Goal: Check status: Check status

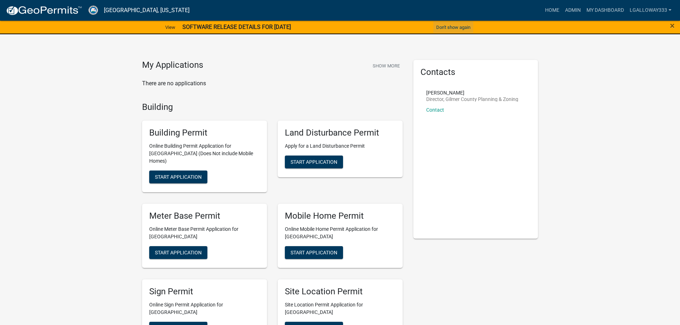
click at [449, 28] on button "Don't show again" at bounding box center [453, 27] width 40 height 12
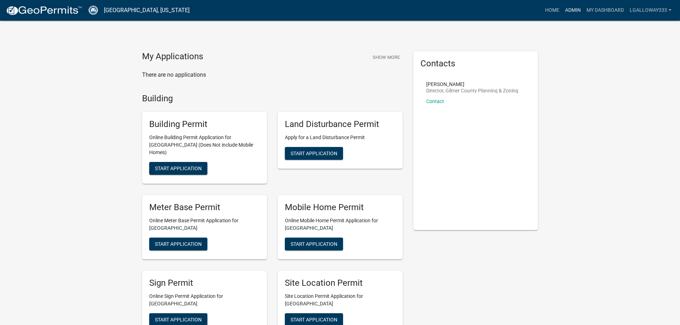
click at [571, 12] on link "Admin" at bounding box center [572, 11] width 21 height 14
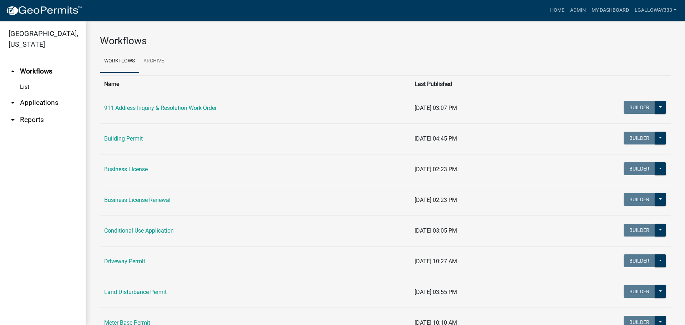
click at [39, 102] on link "arrow_drop_down Applications" at bounding box center [43, 102] width 86 height 17
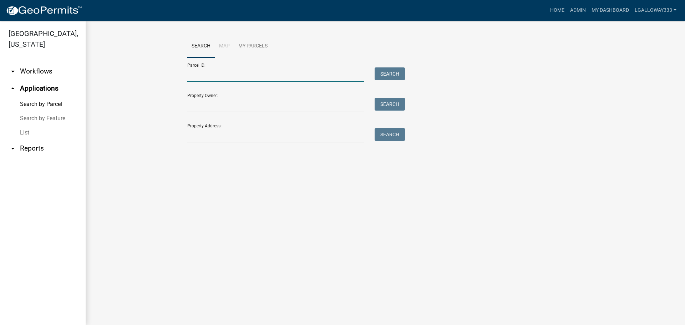
click at [207, 75] on input "Parcel ID:" at bounding box center [275, 74] width 177 height 15
type input "3079-034A"
click at [390, 70] on button "Search" at bounding box center [390, 73] width 30 height 13
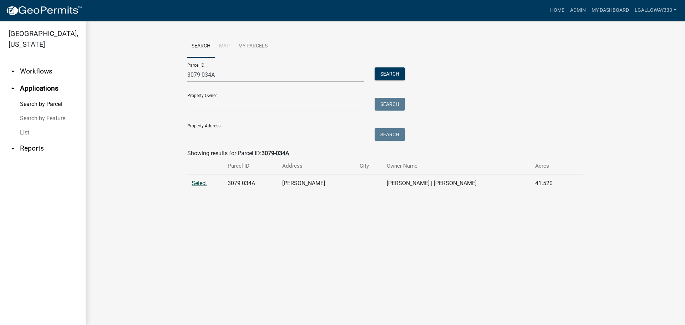
click at [196, 182] on span "Select" at bounding box center [199, 183] width 15 height 7
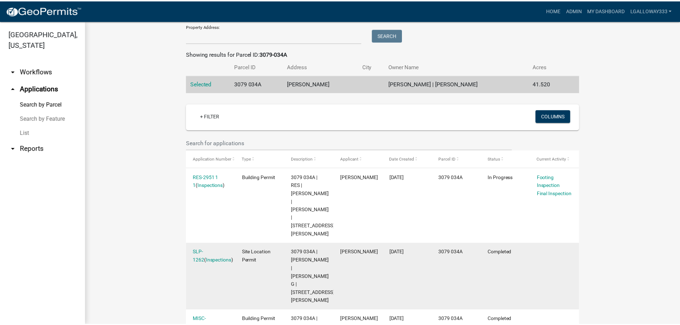
scroll to position [143, 0]
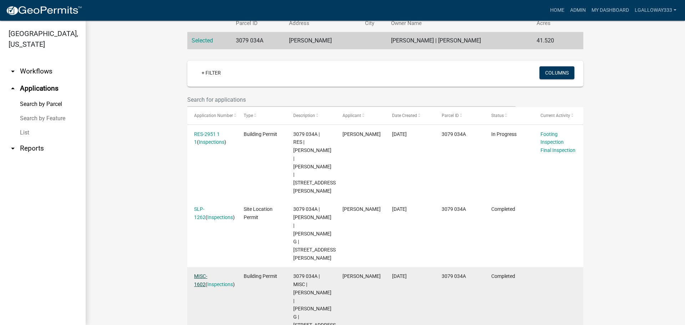
click at [206, 273] on link "MISC-1602" at bounding box center [200, 280] width 13 height 14
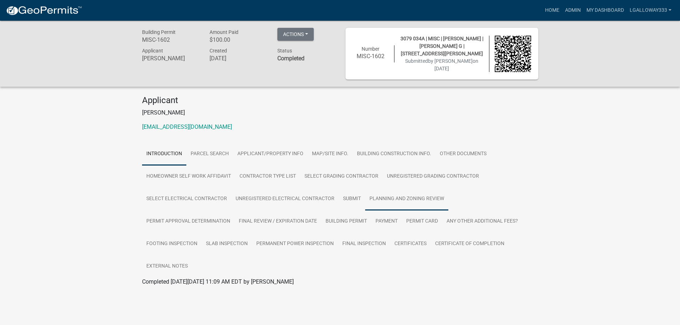
click at [384, 198] on link "Planning and Zoning Review" at bounding box center [406, 199] width 83 height 23
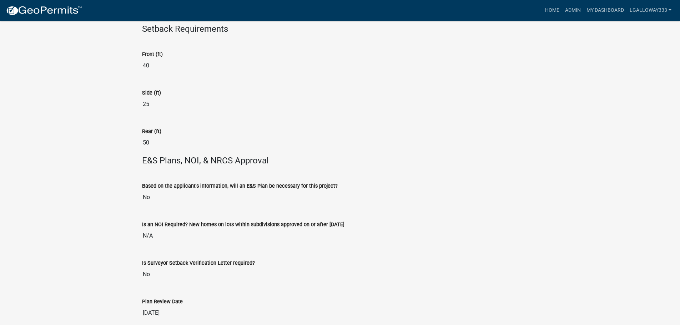
scroll to position [1178, 0]
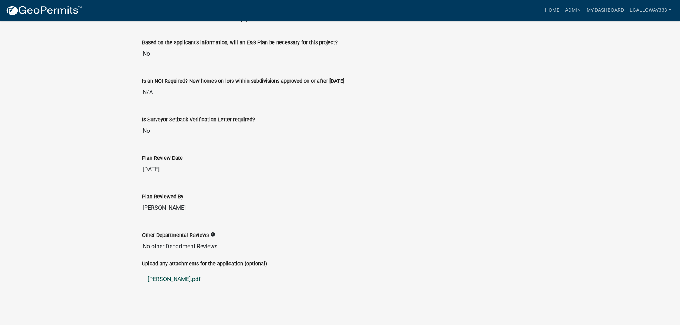
click at [167, 278] on link "[PERSON_NAME].pdf" at bounding box center [340, 279] width 396 height 17
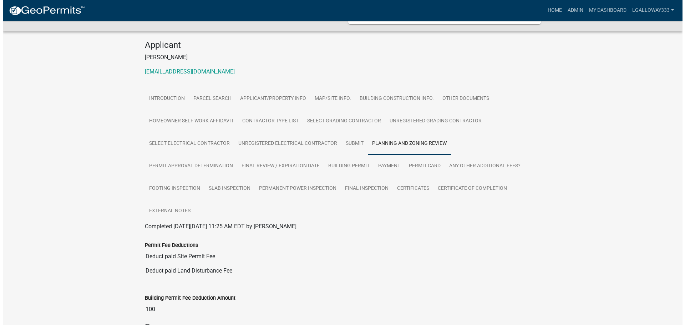
scroll to position [0, 0]
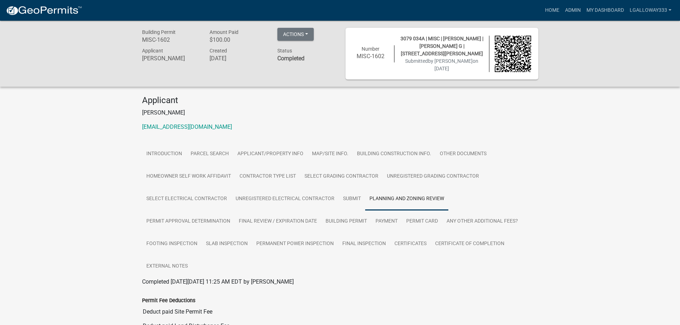
click at [376, 57] on h6 "MISC-1602" at bounding box center [371, 56] width 36 height 7
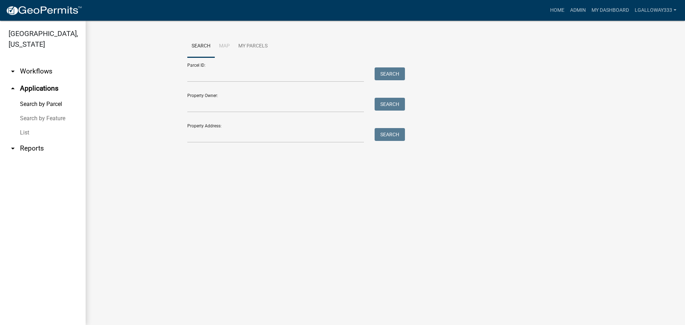
click at [48, 70] on link "arrow_drop_down Workflows" at bounding box center [43, 71] width 86 height 17
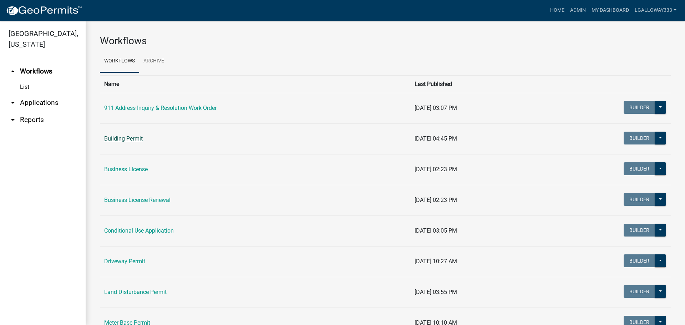
click at [124, 141] on link "Building Permit" at bounding box center [123, 138] width 39 height 7
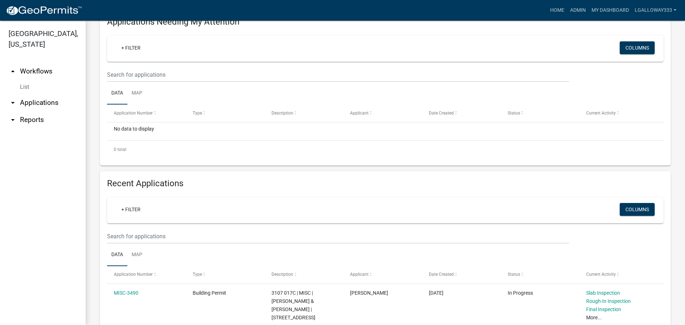
scroll to position [107, 0]
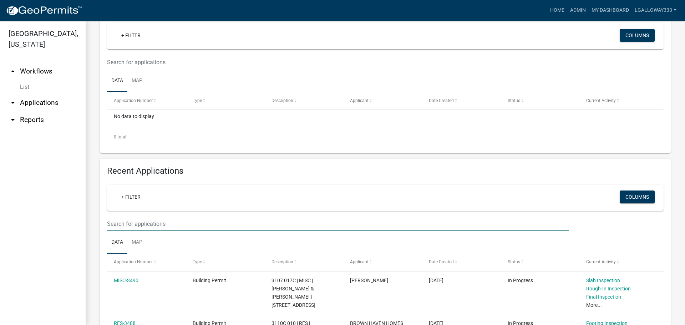
click at [149, 225] on input "text" at bounding box center [338, 224] width 462 height 15
type input "1602"
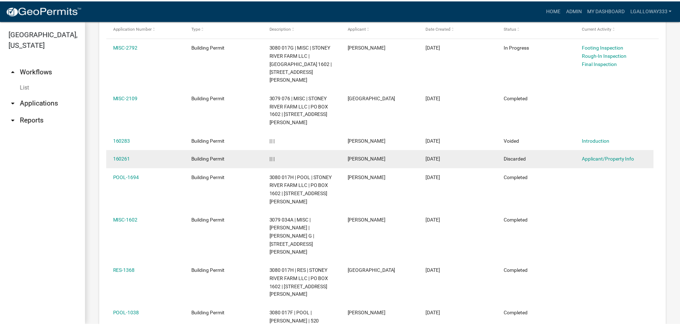
scroll to position [357, 0]
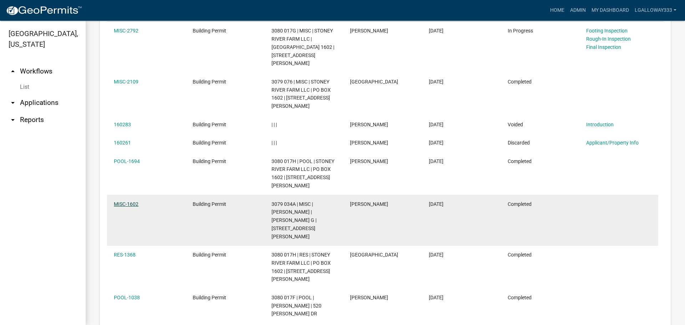
click at [132, 201] on link "MISC-1602" at bounding box center [126, 204] width 25 height 6
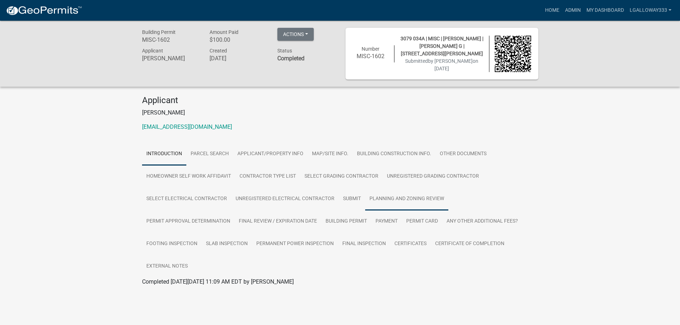
click at [440, 196] on link "Planning and Zoning Review" at bounding box center [406, 199] width 83 height 23
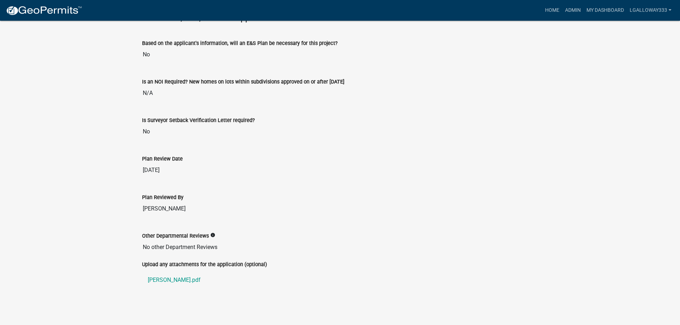
scroll to position [1178, 0]
click at [167, 275] on link "[PERSON_NAME].pdf" at bounding box center [340, 279] width 396 height 17
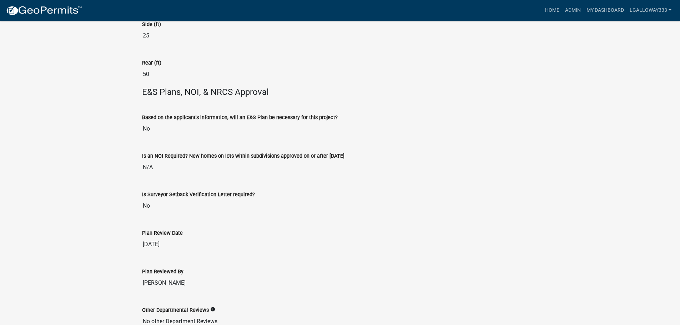
scroll to position [964, 0]
